Goal: Entertainment & Leisure: Browse casually

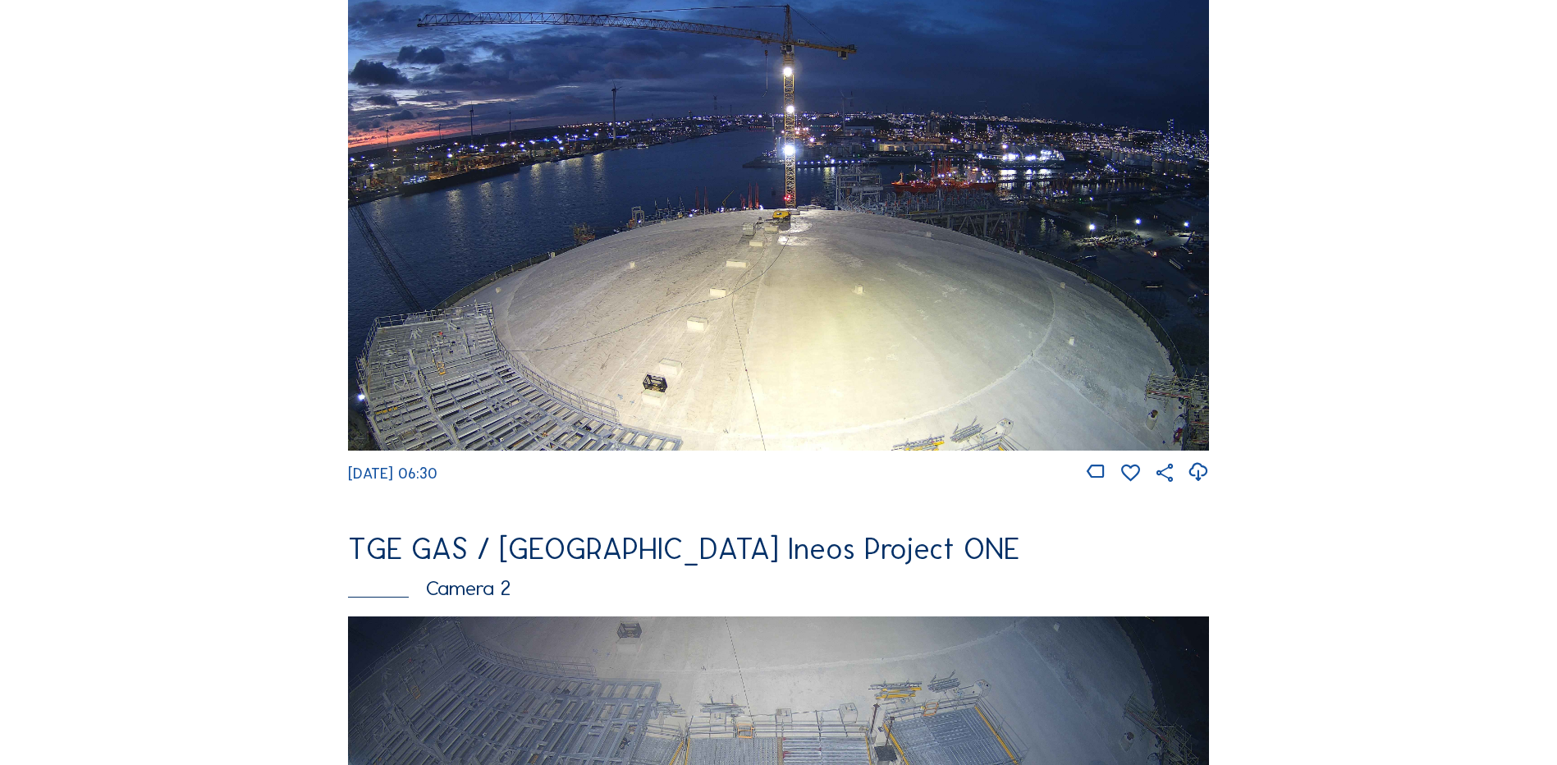
scroll to position [246, 0]
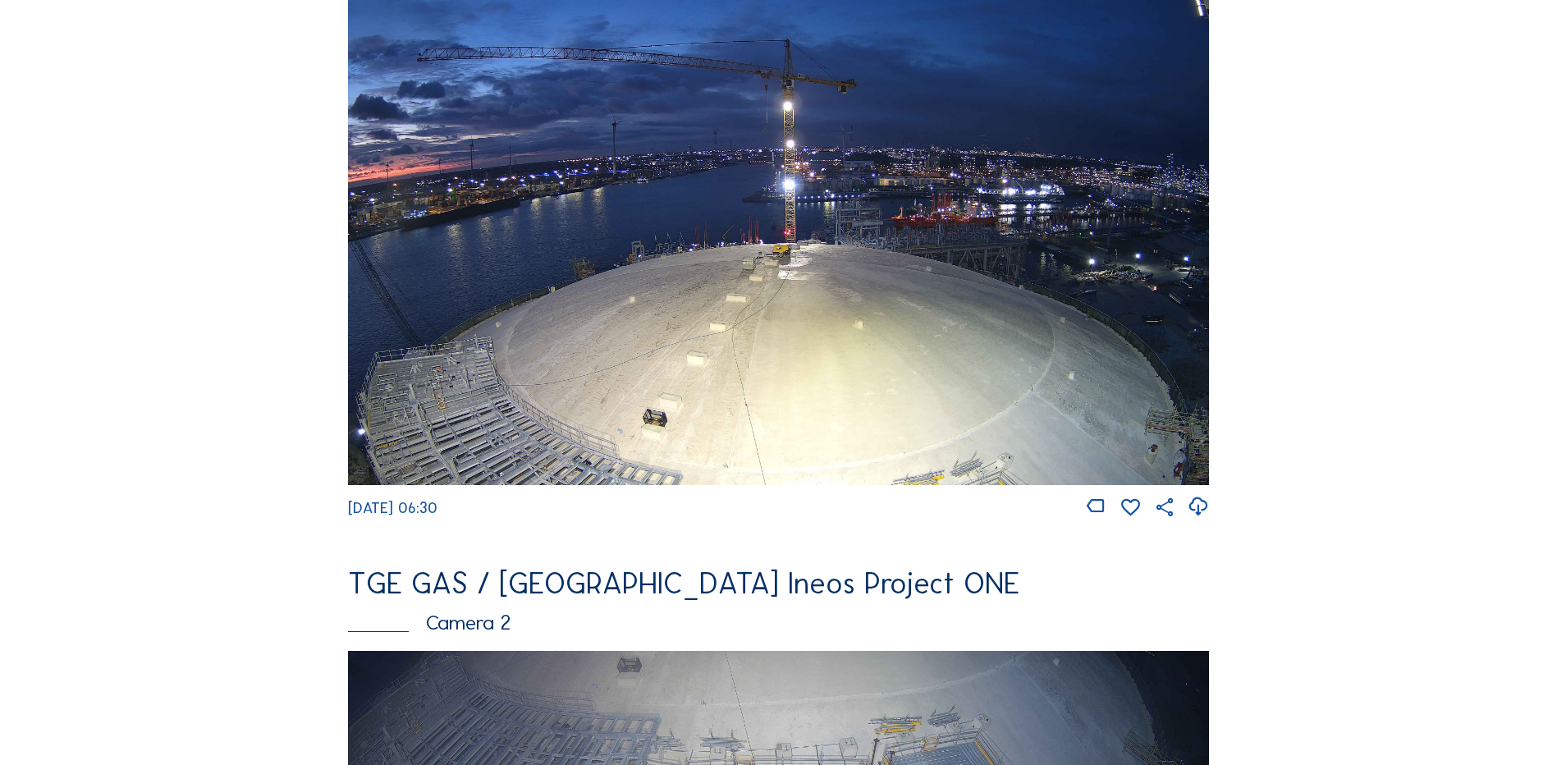
scroll to position [0, 0]
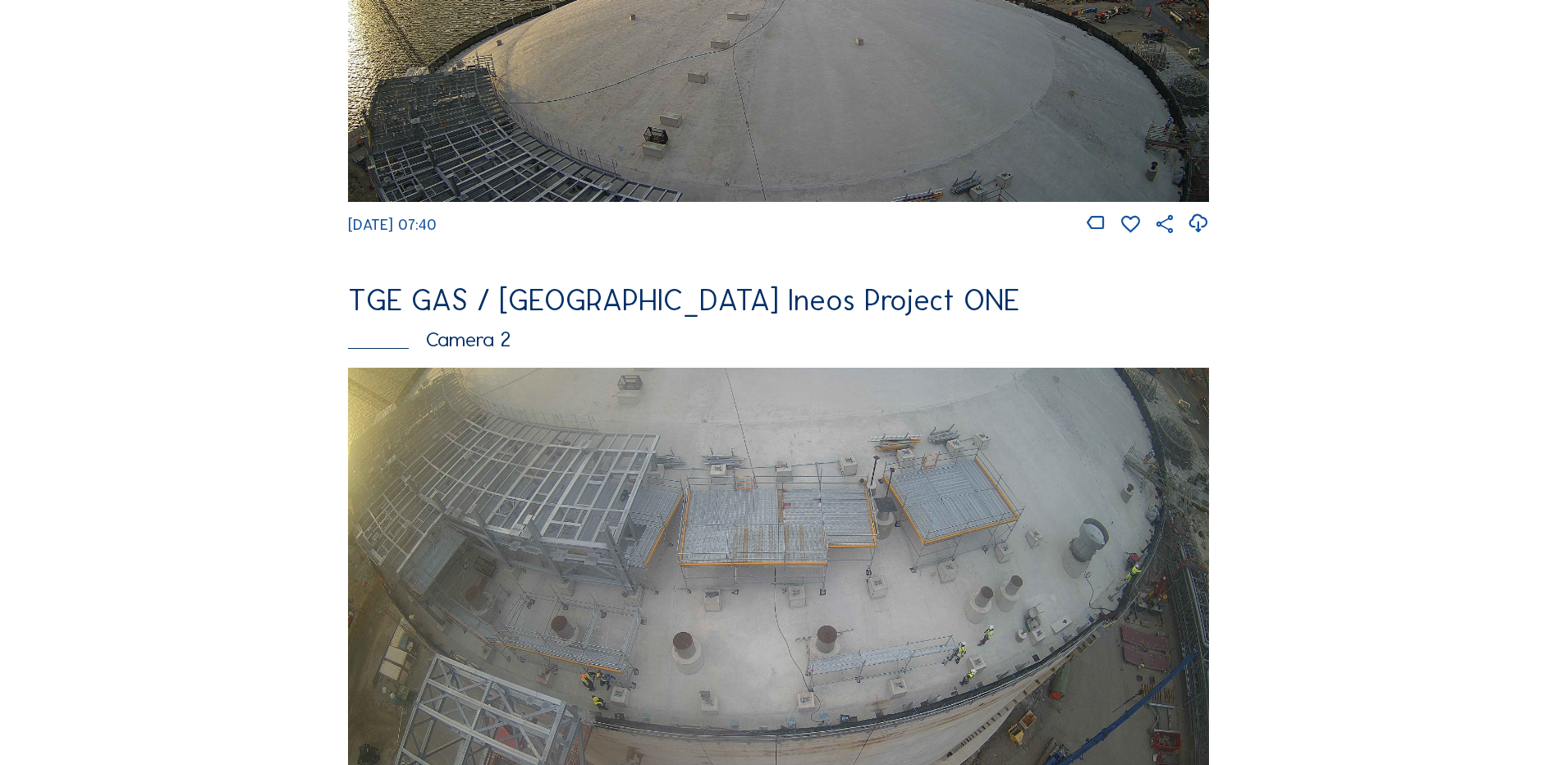
scroll to position [575, 0]
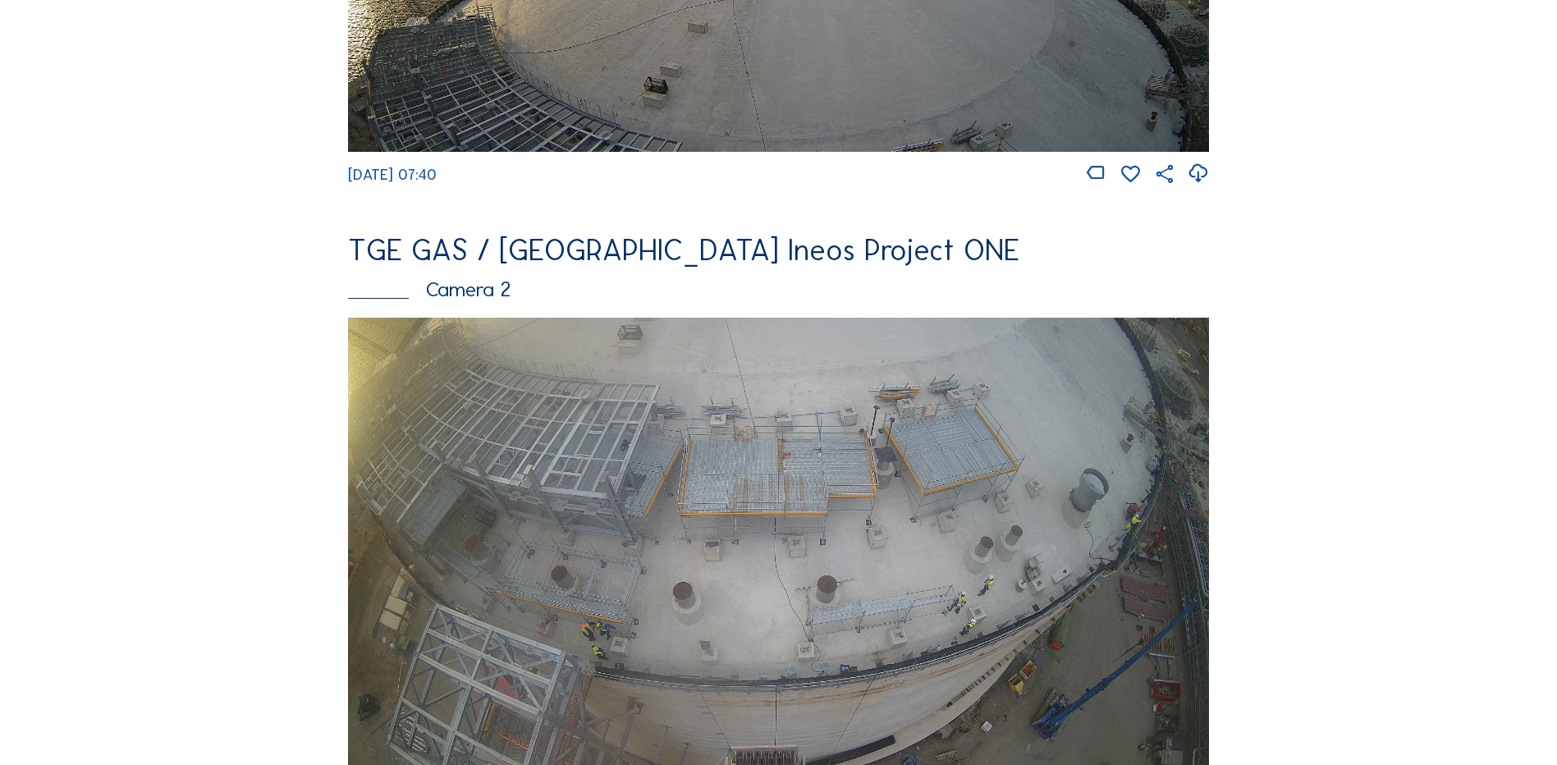
click at [1048, 514] on img at bounding box center [778, 560] width 861 height 484
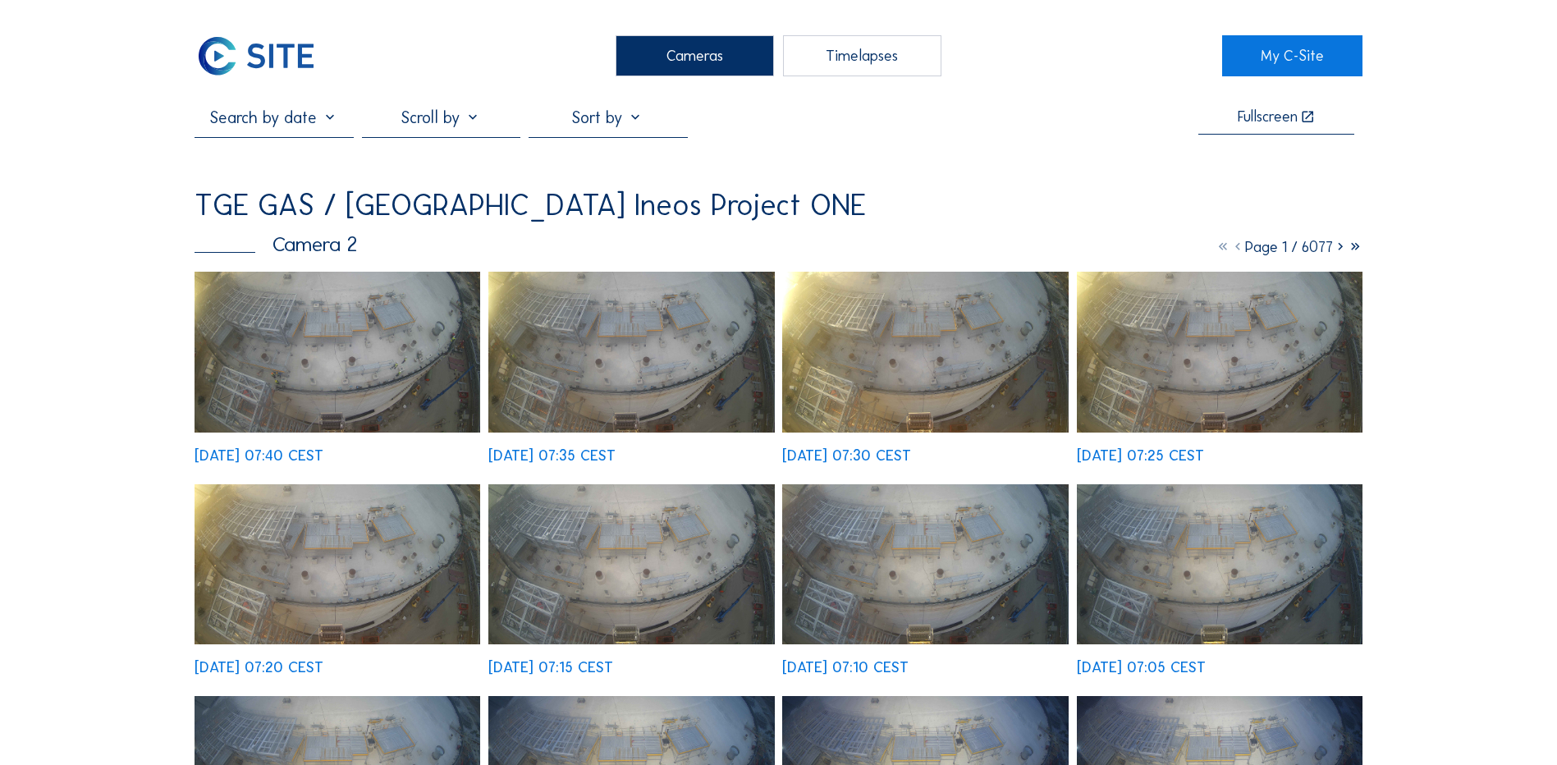
click at [297, 330] on img at bounding box center [338, 352] width 286 height 161
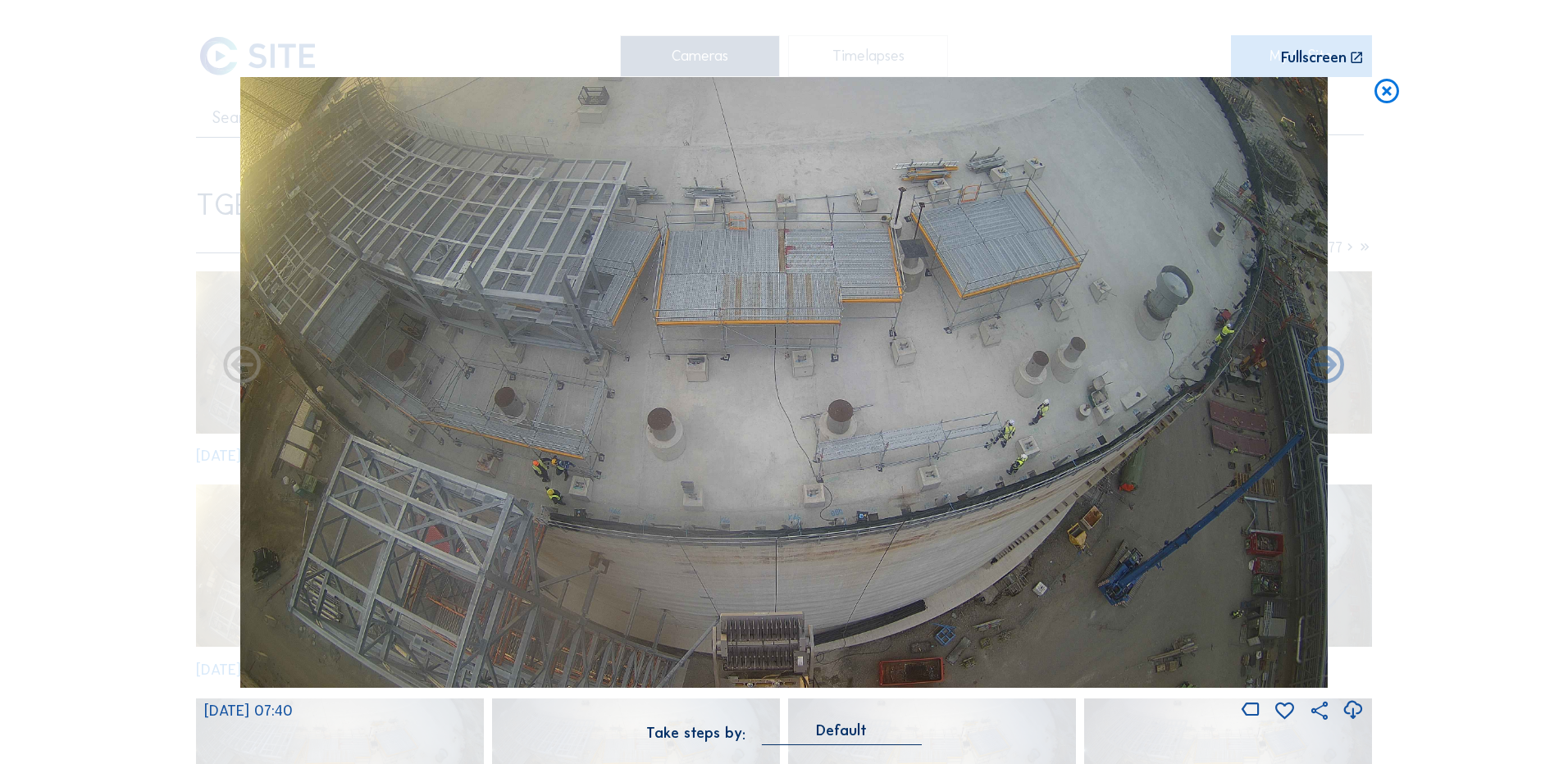
click at [1351, 710] on icon at bounding box center [1352, 710] width 22 height 27
click at [1450, 258] on div "Scroll to travel through time | Press 'Alt' Button + Scroll to Zoom | Click and…" at bounding box center [784, 382] width 1568 height 764
click at [1381, 94] on icon at bounding box center [1386, 92] width 30 height 30
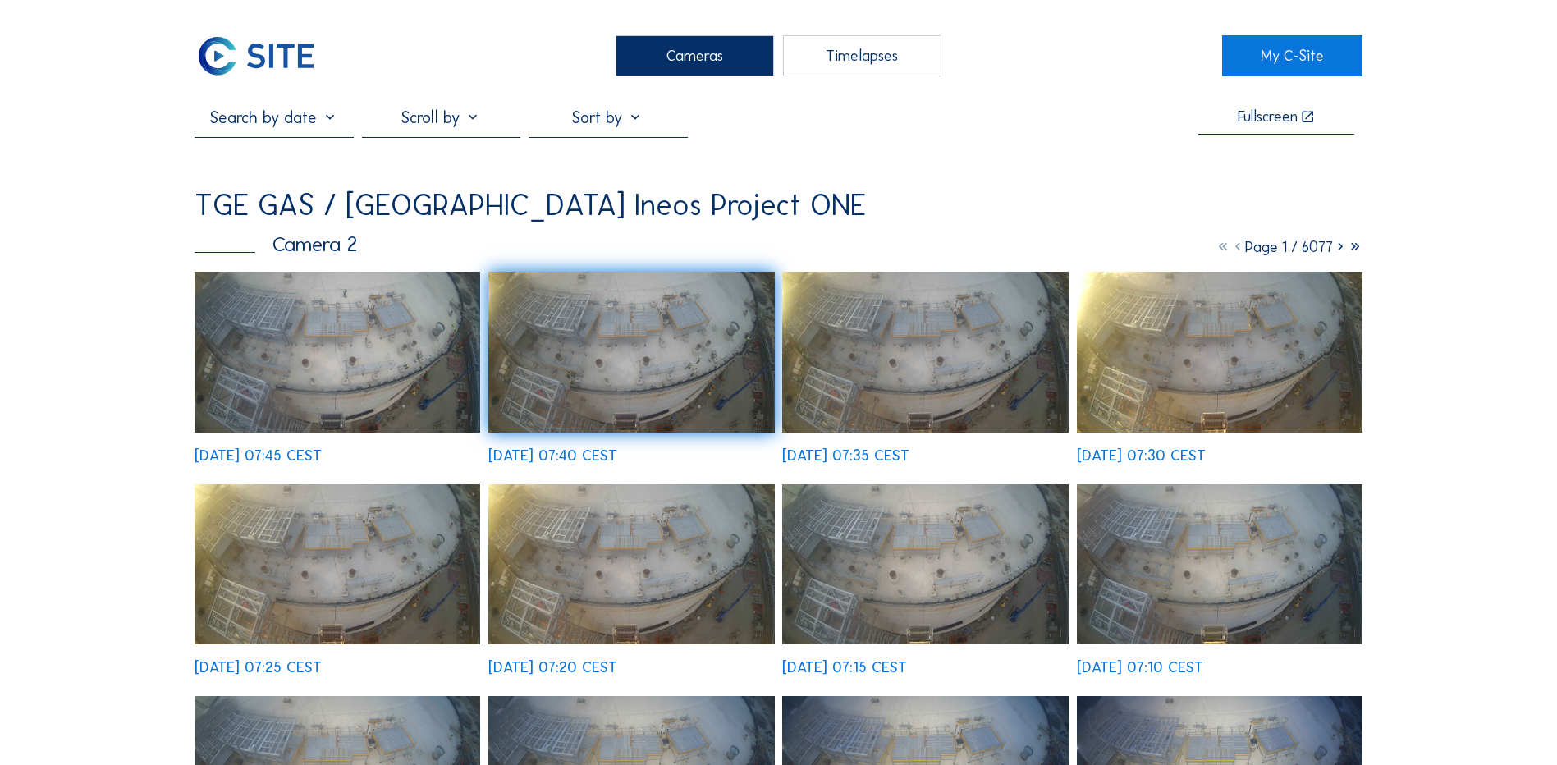
click at [677, 60] on div "Cameras" at bounding box center [695, 55] width 158 height 41
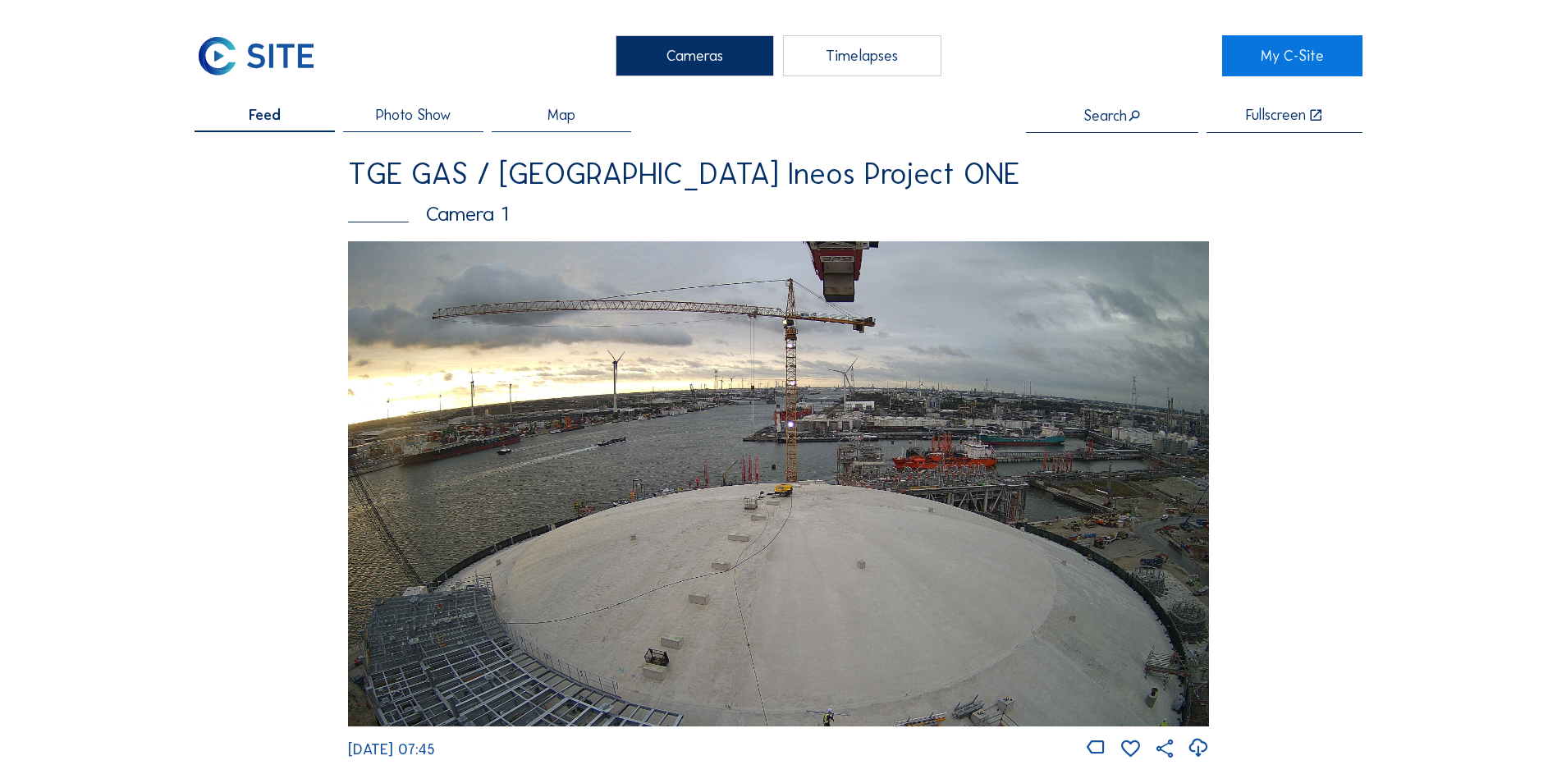
click at [734, 493] on img at bounding box center [778, 483] width 861 height 484
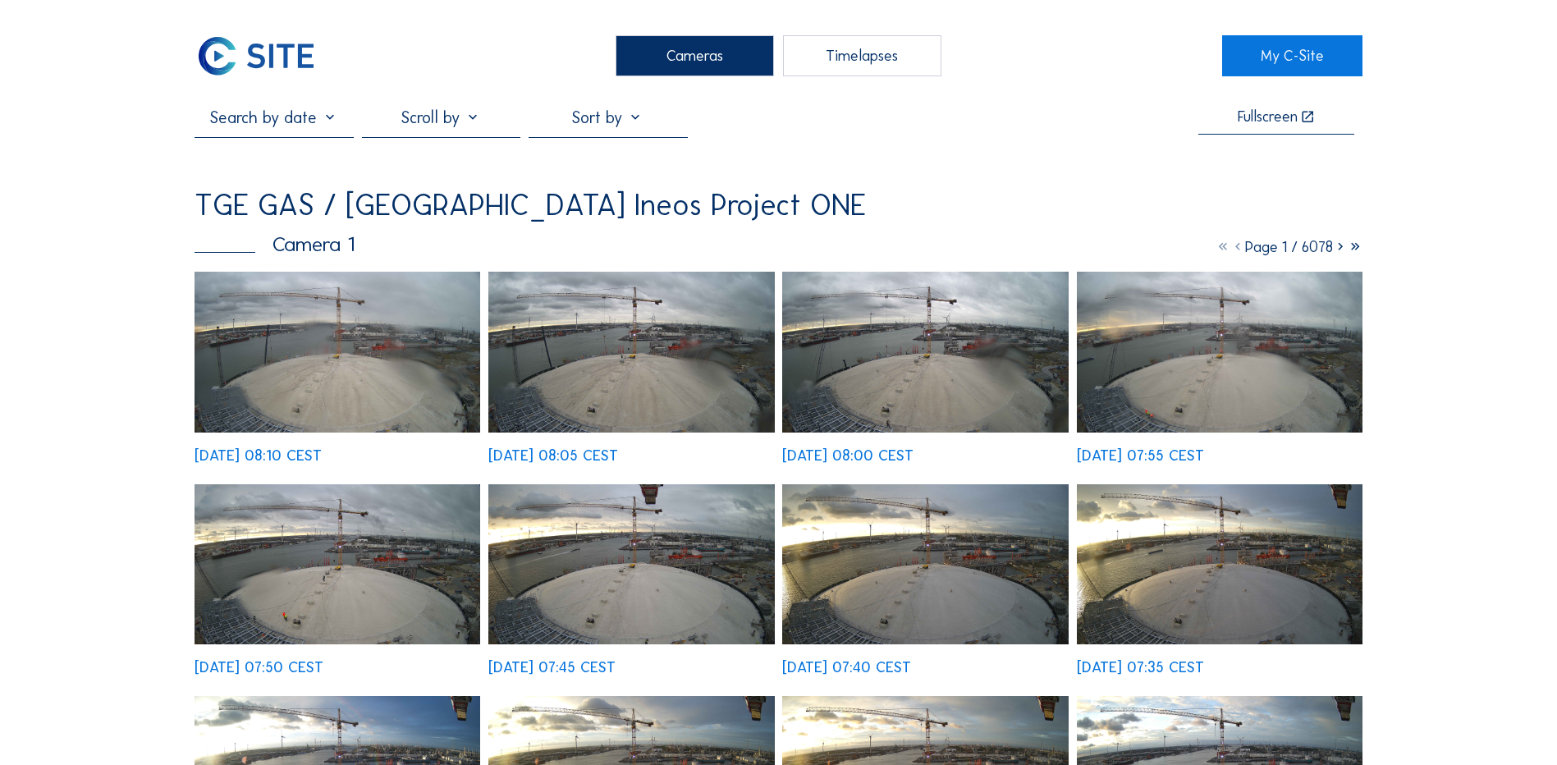
click at [666, 64] on div "Cameras" at bounding box center [695, 55] width 158 height 41
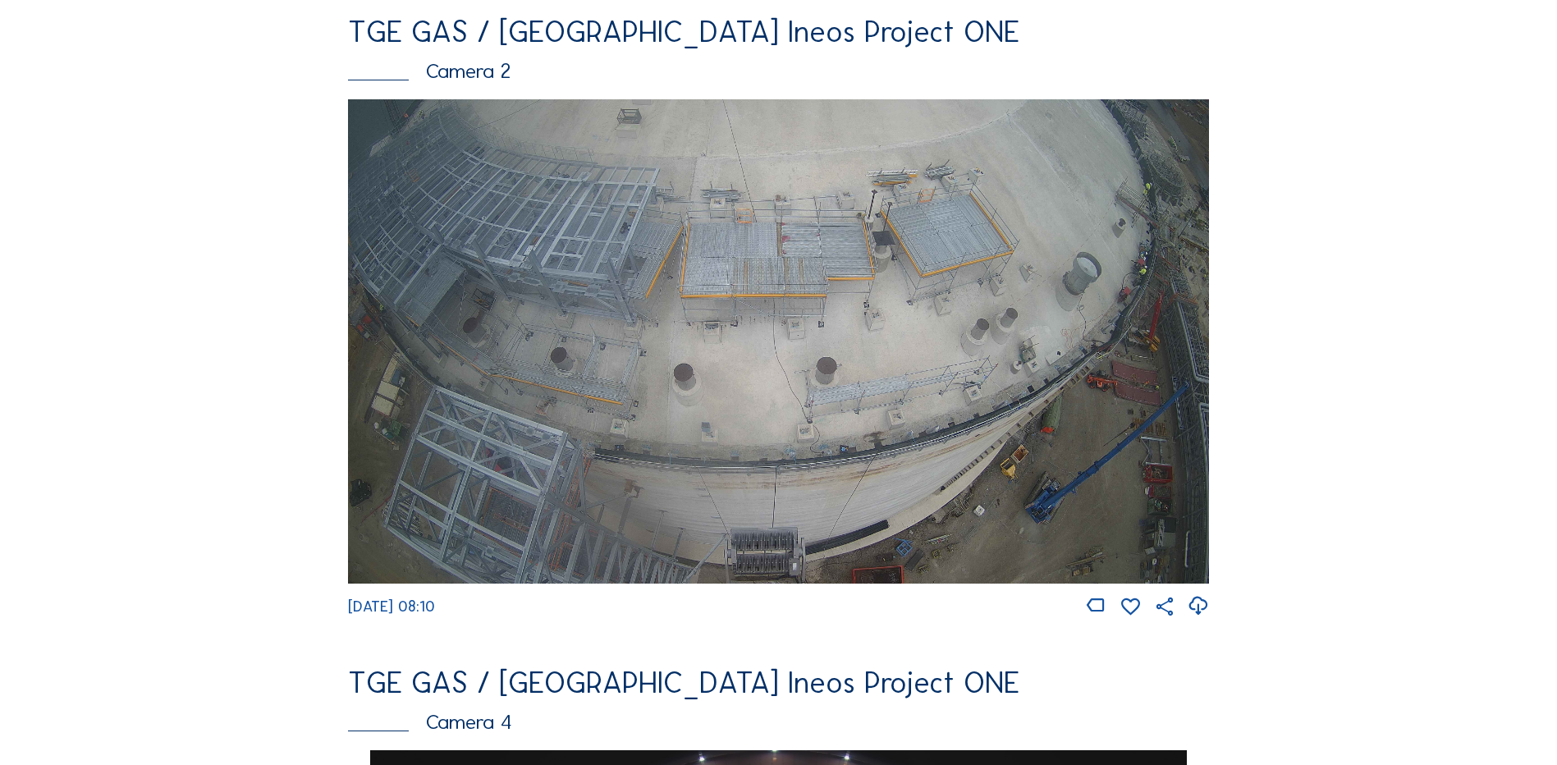
scroll to position [821, 0]
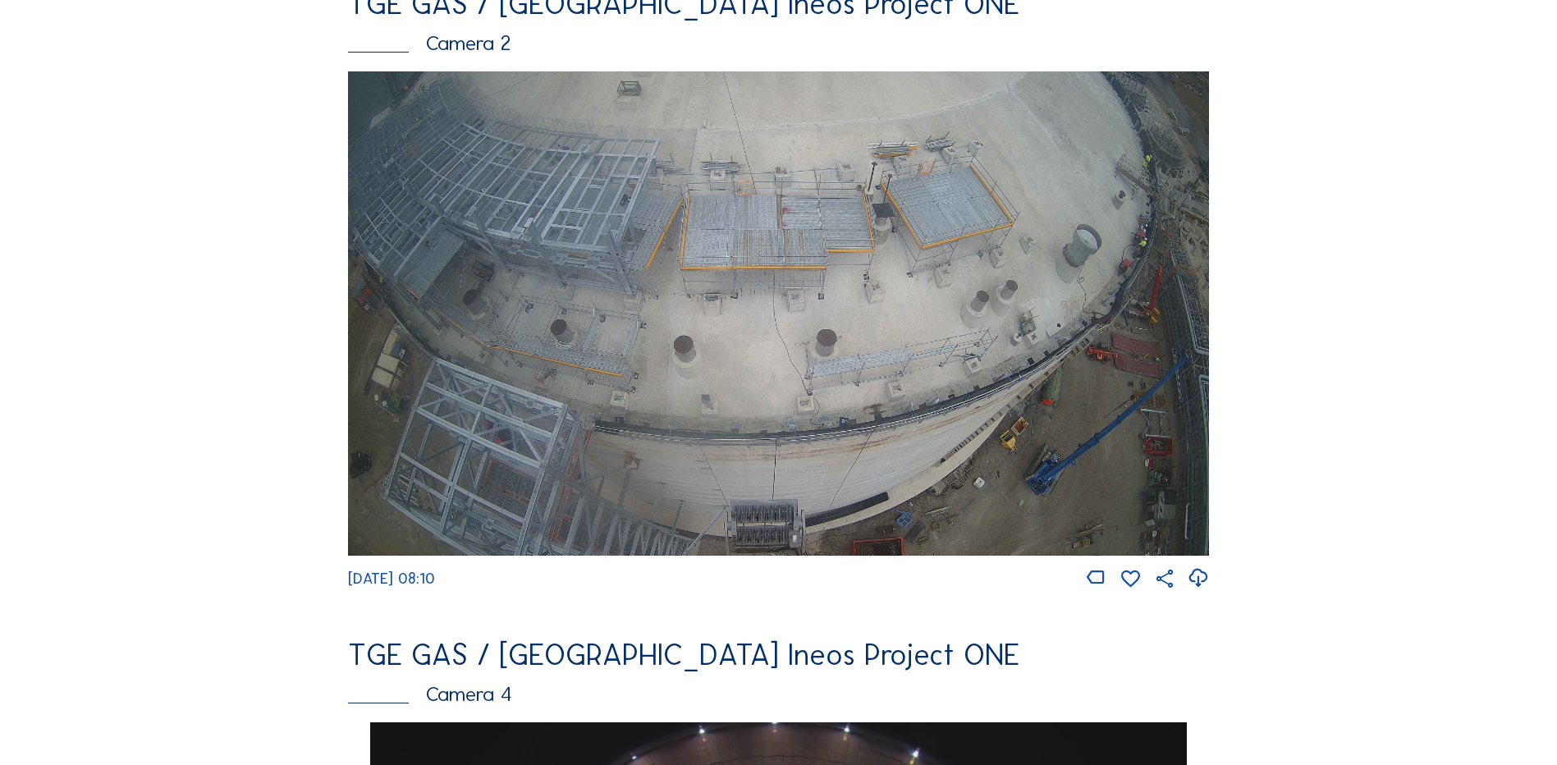
click at [985, 306] on img at bounding box center [778, 313] width 861 height 484
